Goal: Transaction & Acquisition: Purchase product/service

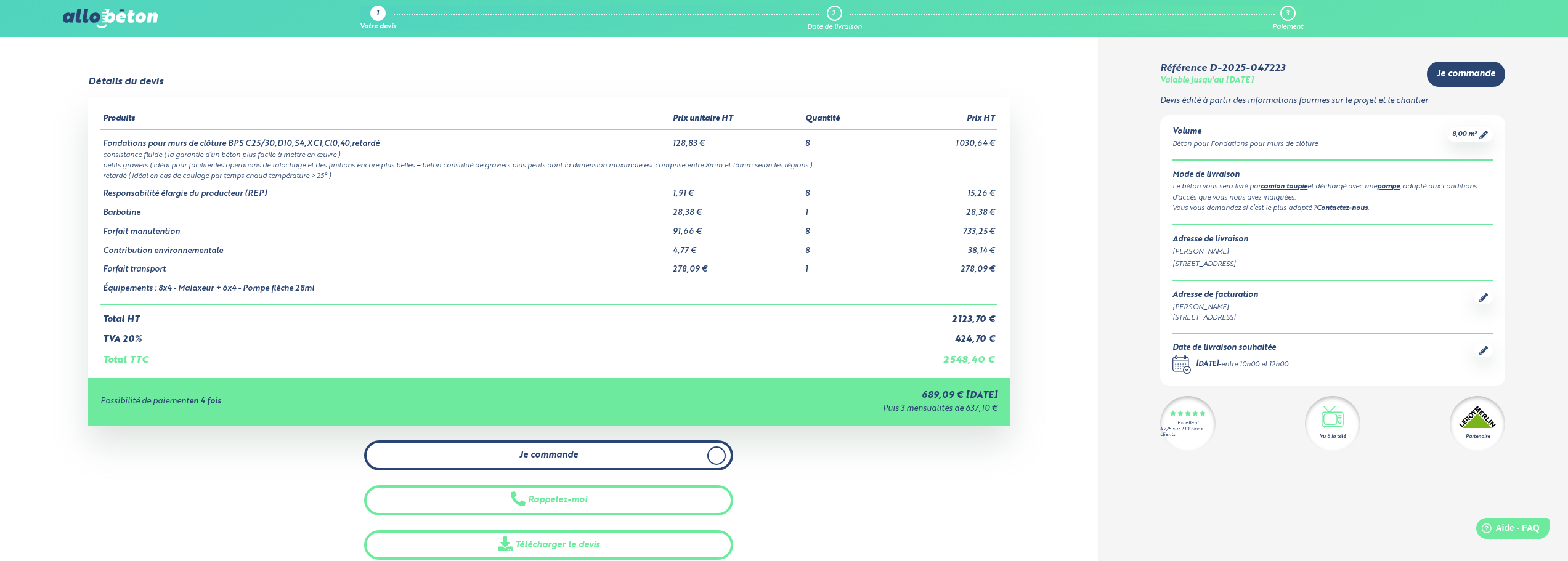
click at [508, 450] on link "Je commande" at bounding box center [548, 455] width 369 height 30
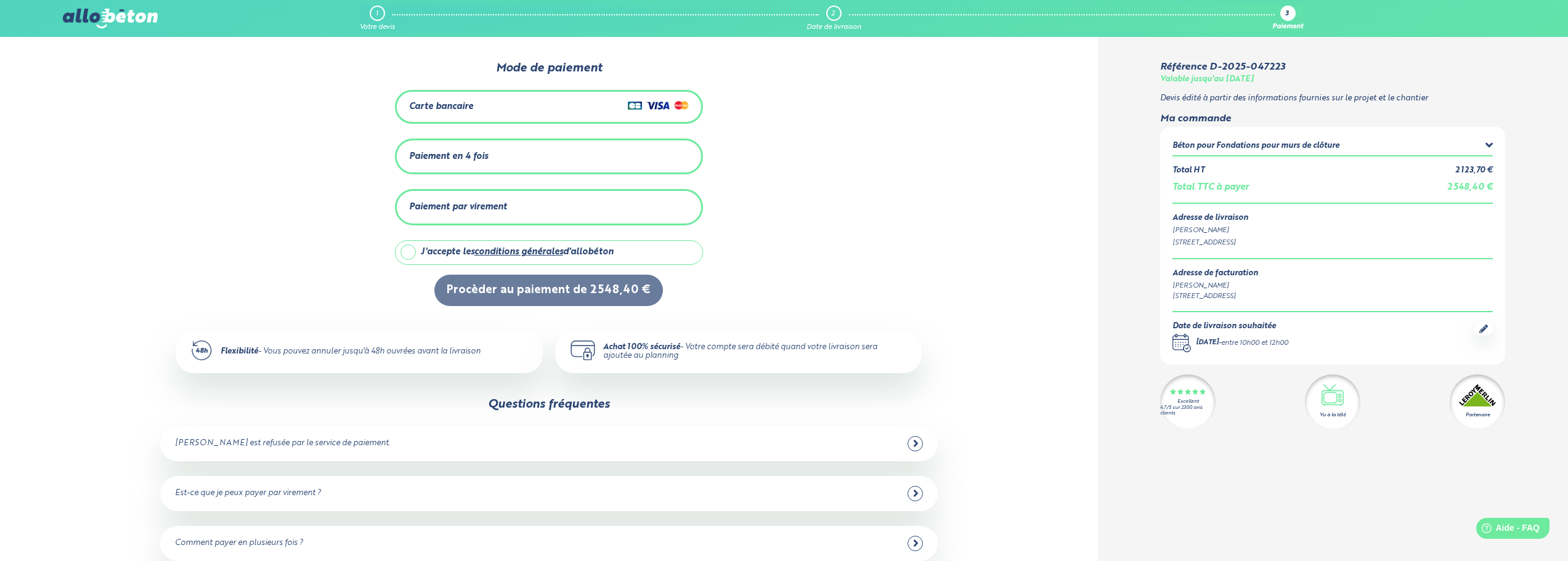
click at [475, 110] on div "Carte bancaire" at bounding box center [548, 107] width 280 height 18
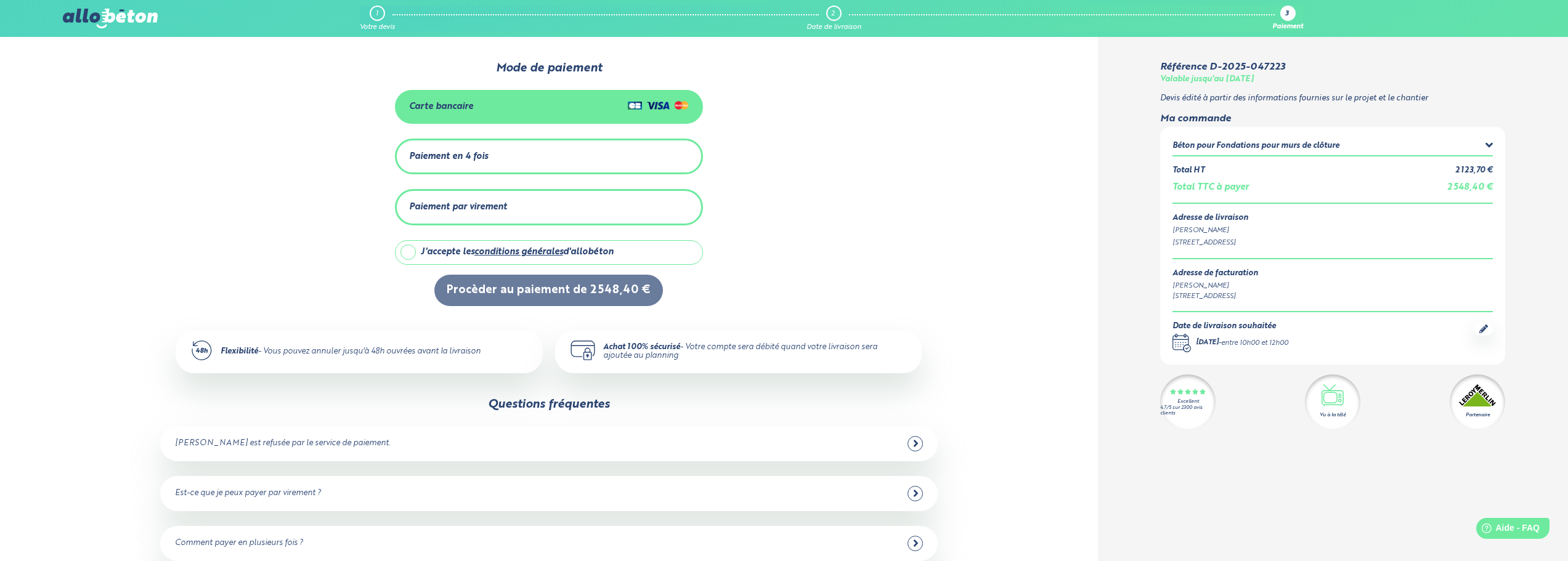
click at [410, 253] on label "J'accepte les conditions générales d'allobéton" at bounding box center [549, 253] width 308 height 25
checkbox input "true"
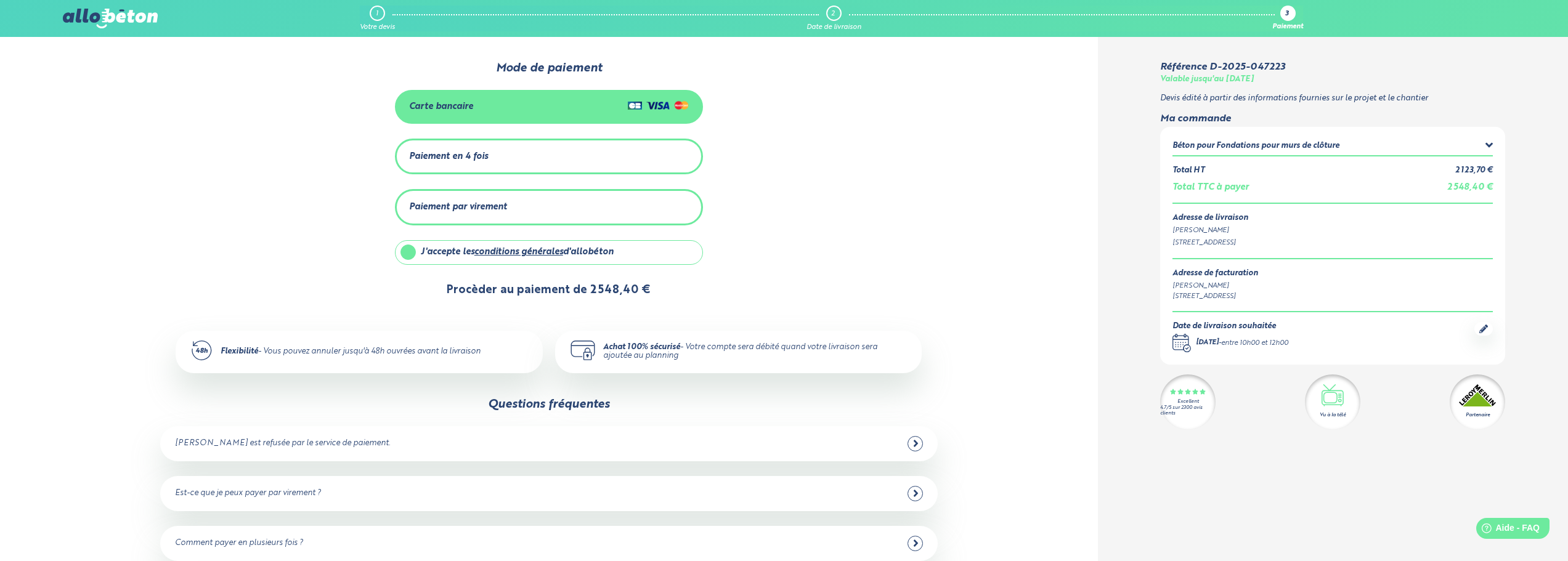
click at [491, 277] on button "Procèder au paiement de 2 548,40 €" at bounding box center [548, 290] width 229 height 32
click at [497, 289] on button "Procèder au paiement de 2 548,40 €" at bounding box center [548, 290] width 229 height 32
